Goal: Task Accomplishment & Management: Check status

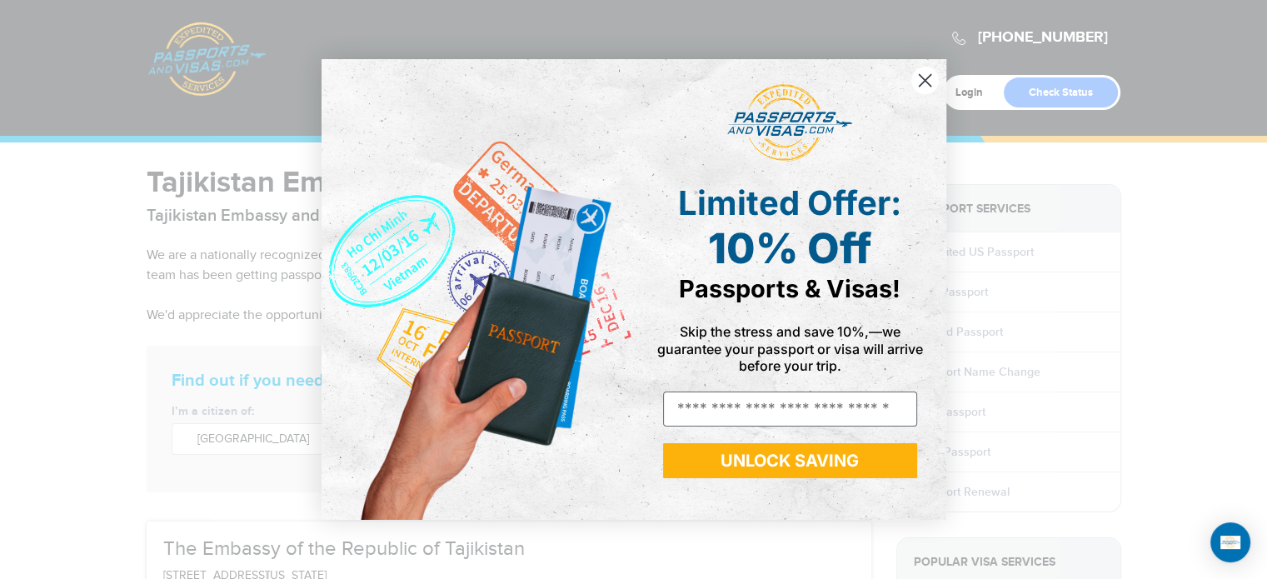
click at [925, 86] on circle "Close dialog" at bounding box center [923, 80] width 27 height 27
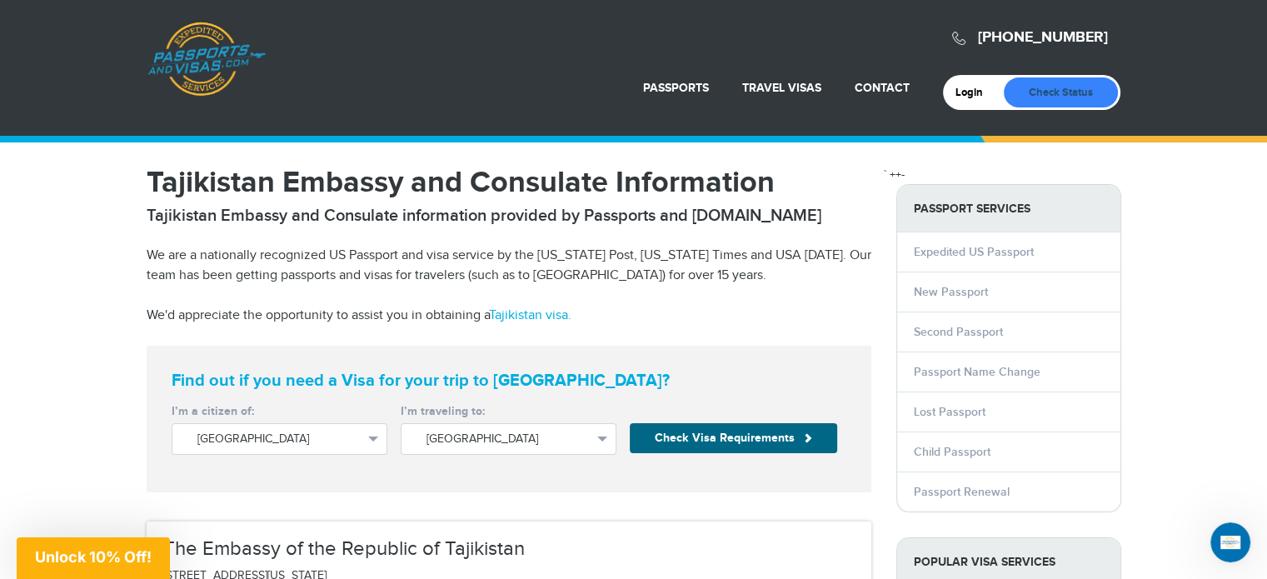
click at [1052, 92] on link "Check Status" at bounding box center [1061, 92] width 114 height 30
